Goal: Find specific page/section: Find specific page/section

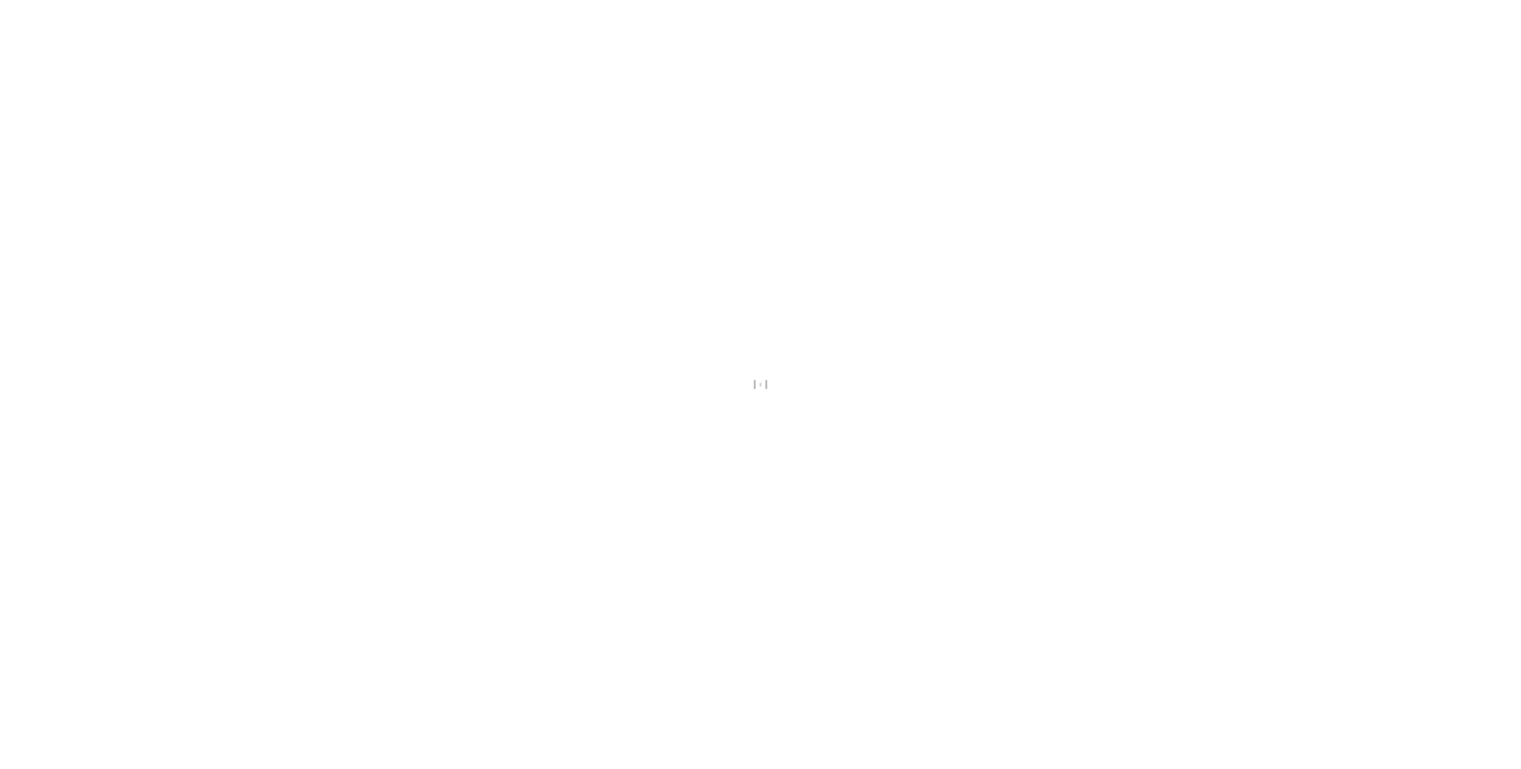
click at [758, 271] on div at bounding box center [760, 384] width 1521 height 769
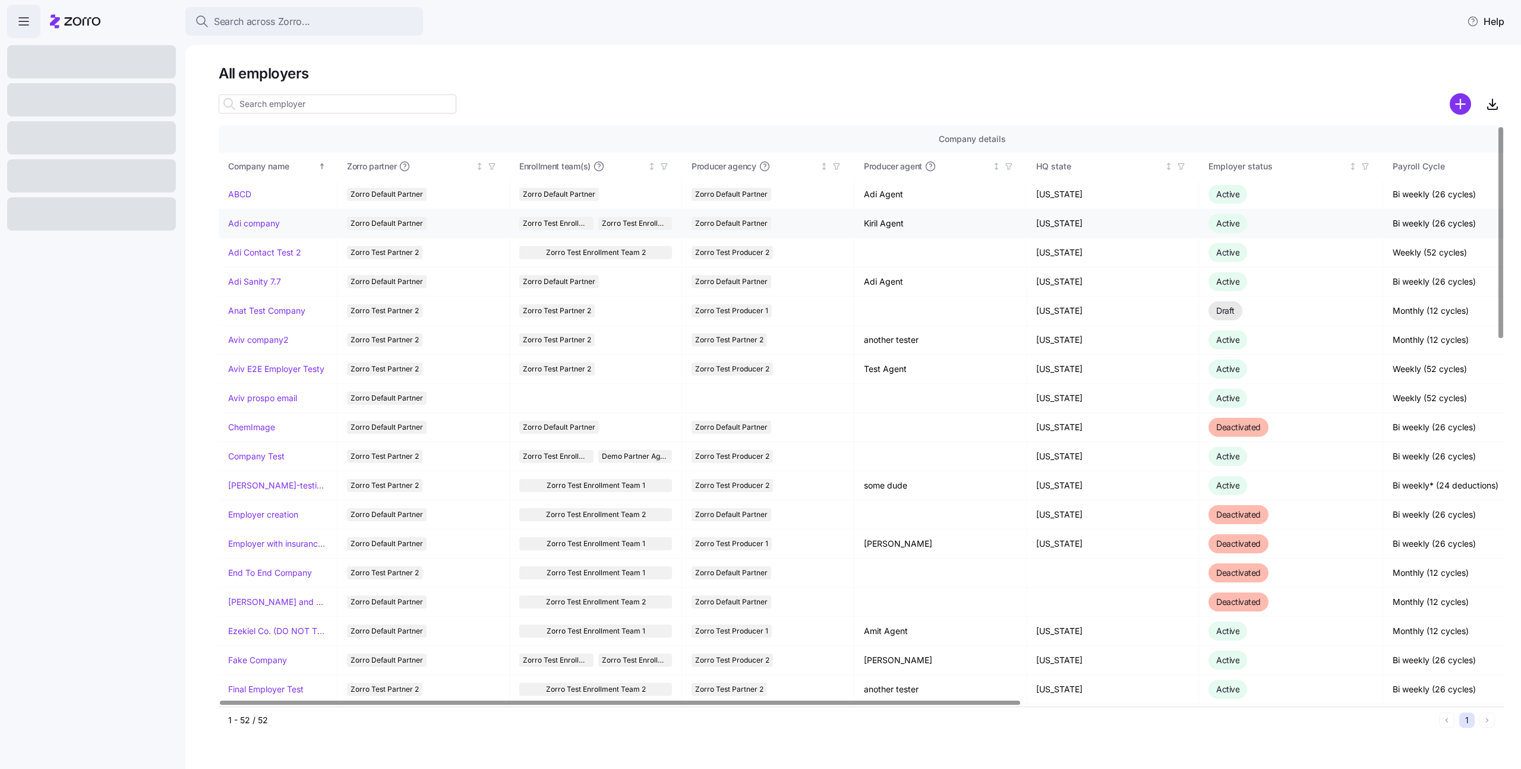
click at [251, 228] on link "Adi company" at bounding box center [254, 223] width 52 height 12
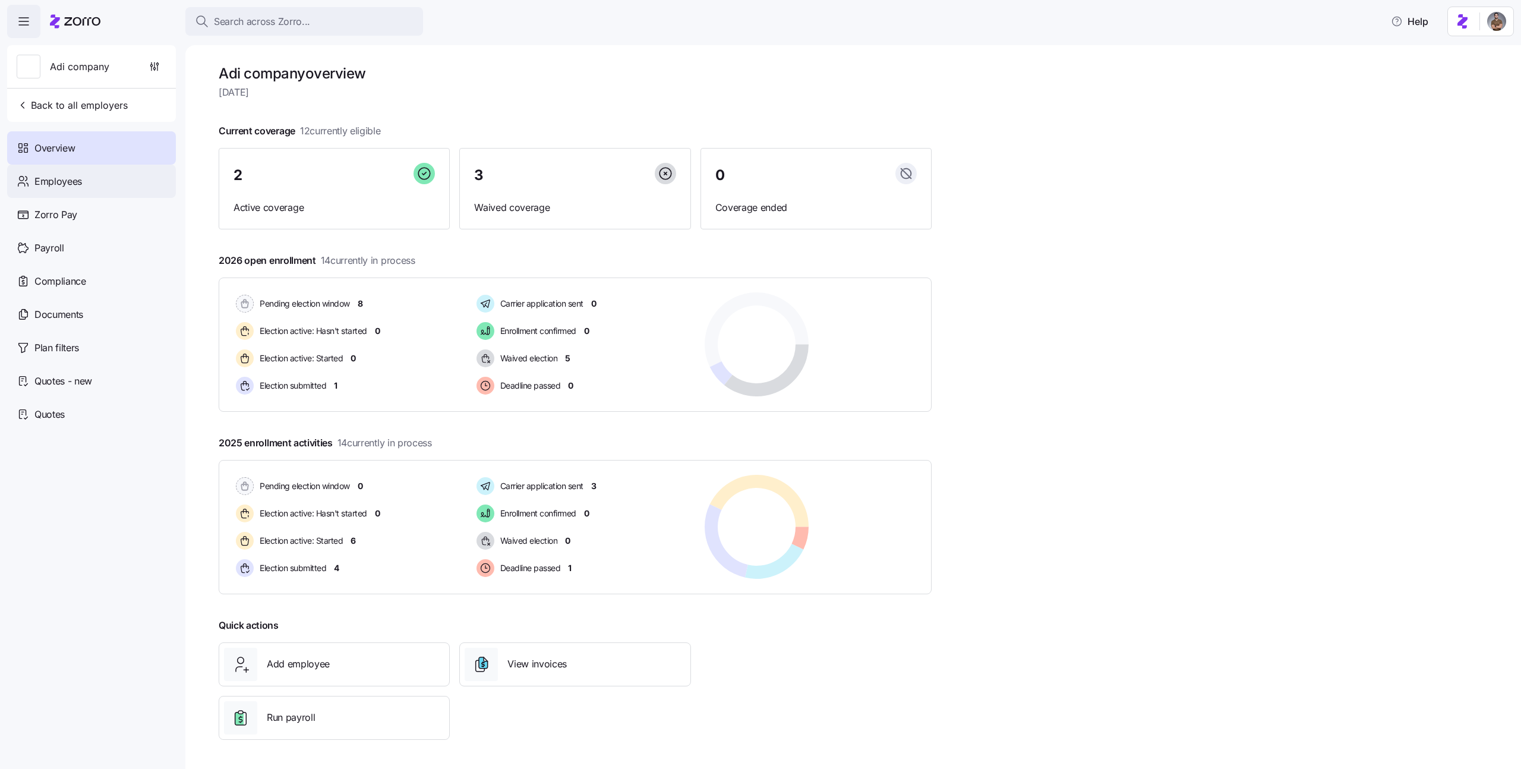
click at [87, 189] on div "Employees" at bounding box center [91, 181] width 169 height 33
